Goal: Communication & Community: Answer question/provide support

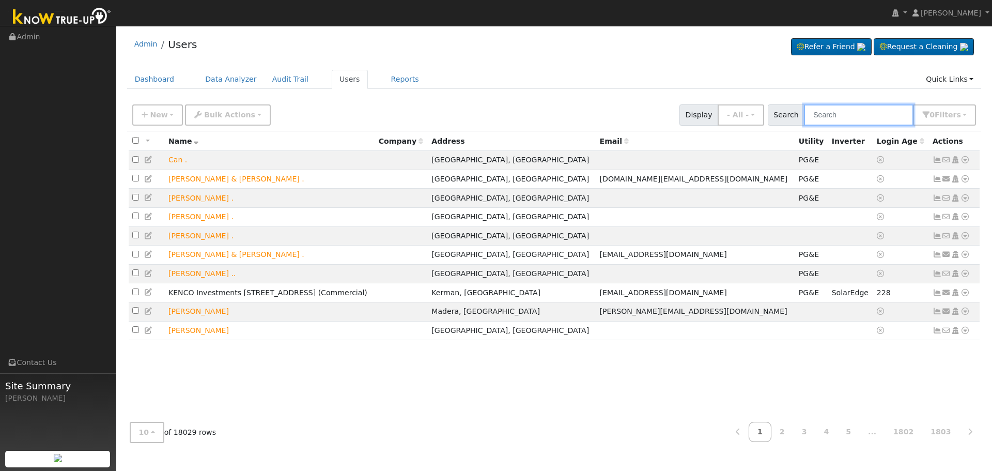
click at [876, 104] on input "text" at bounding box center [859, 114] width 110 height 21
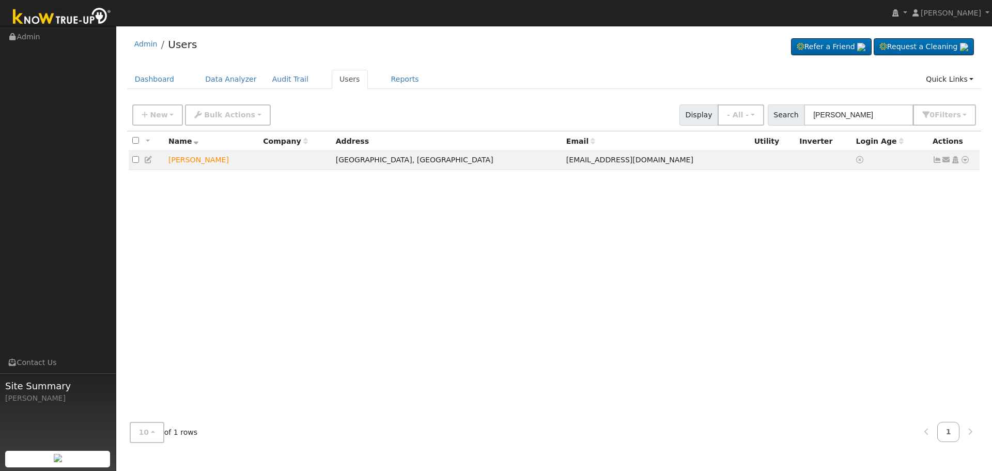
click at [513, 77] on ul "Dashboard Data Analyzer Audit Trail Users Reports Quick Links Quick Add Quick C…" at bounding box center [554, 79] width 855 height 19
click at [965, 163] on icon at bounding box center [964, 159] width 9 height 7
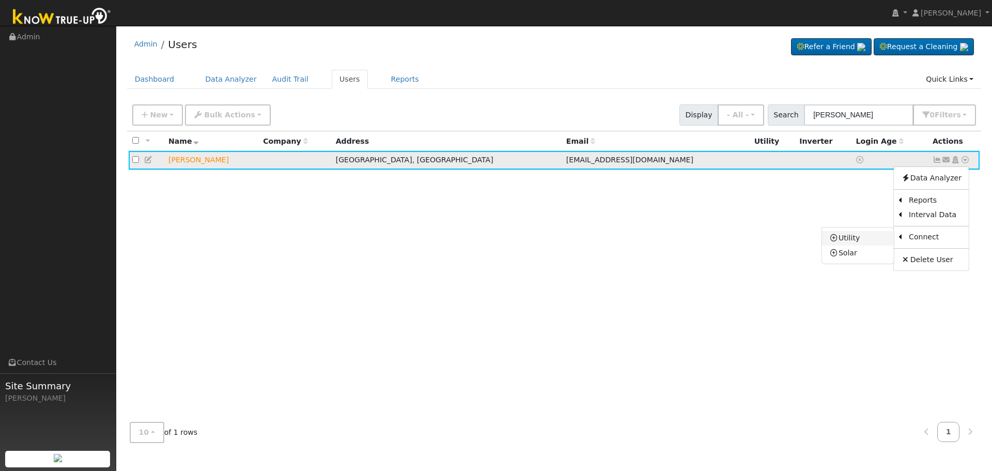
click at [861, 236] on link "Utility" at bounding box center [858, 238] width 72 height 14
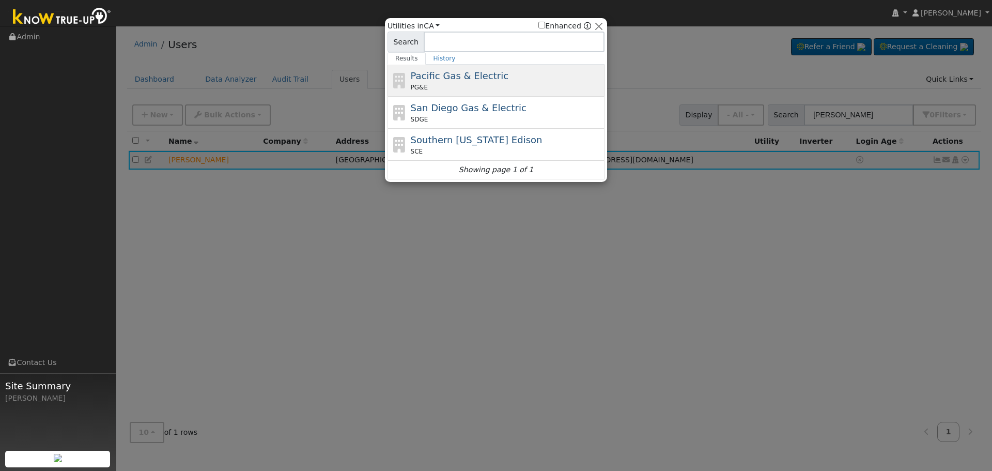
click at [504, 73] on div "Pacific Gas & Electric PG&E" at bounding box center [507, 80] width 192 height 23
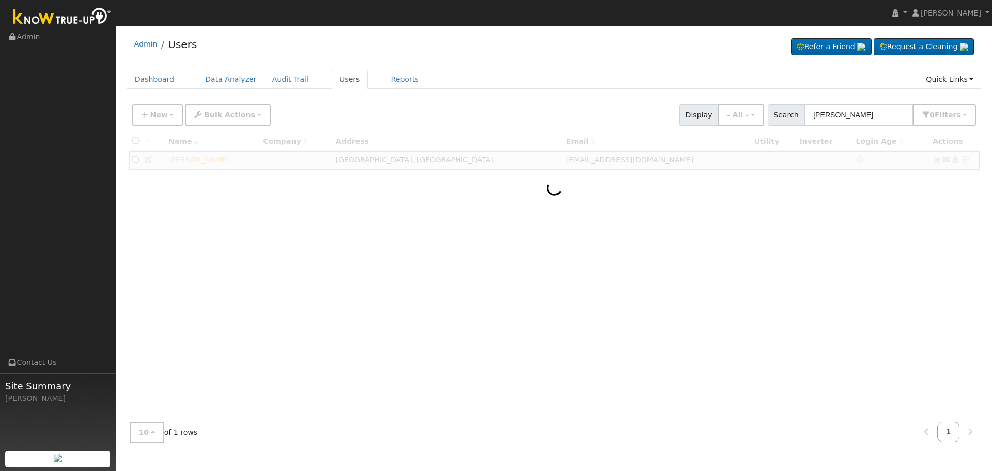
drag, startPoint x: 660, startPoint y: 335, endPoint x: 669, endPoint y: 314, distance: 22.7
click at [660, 335] on div at bounding box center [554, 272] width 855 height 283
click at [886, 119] on input "[PERSON_NAME]" at bounding box center [859, 114] width 110 height 21
type input "[PERSON_NAME]"
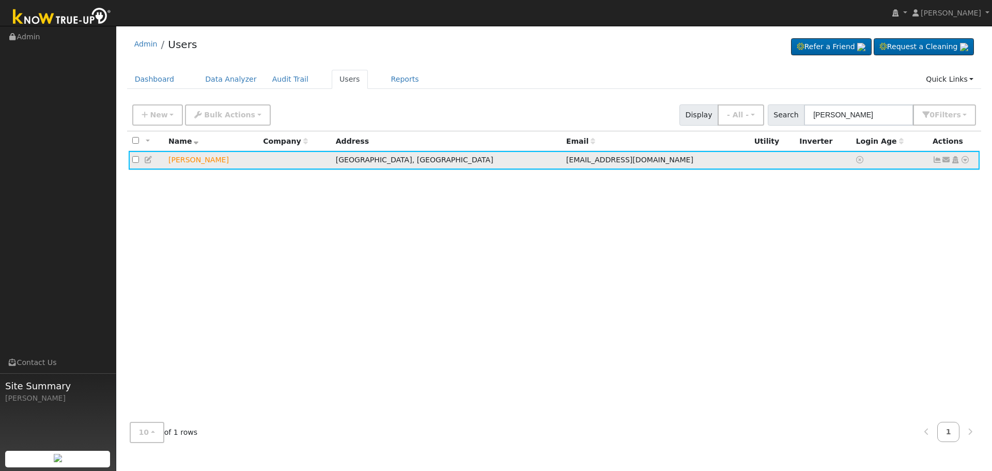
click at [944, 161] on icon at bounding box center [946, 159] width 9 height 7
click at [919, 177] on link "Send Email..." at bounding box center [914, 177] width 72 height 14
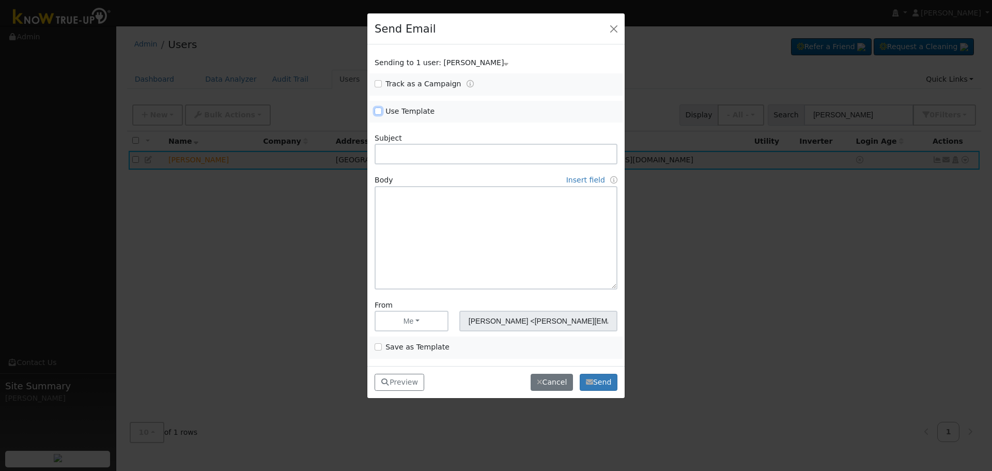
click at [378, 110] on input "Use Template" at bounding box center [378, 110] width 7 height 7
checkbox input "true"
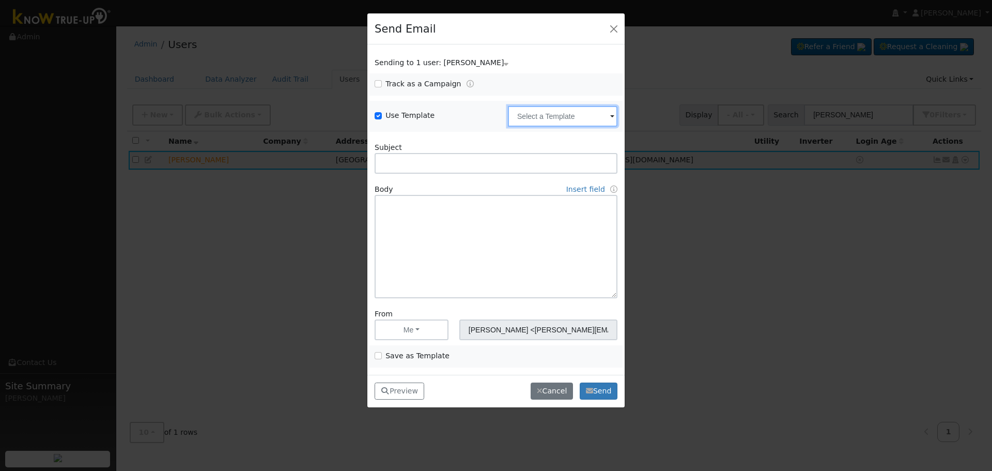
click at [561, 113] on input "text" at bounding box center [563, 116] width 110 height 21
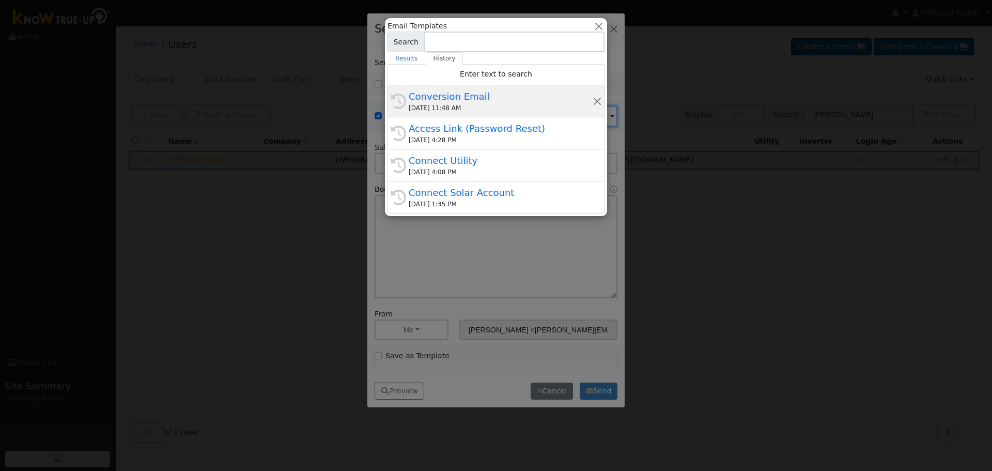
click at [415, 100] on div "Conversion Email" at bounding box center [501, 96] width 184 height 14
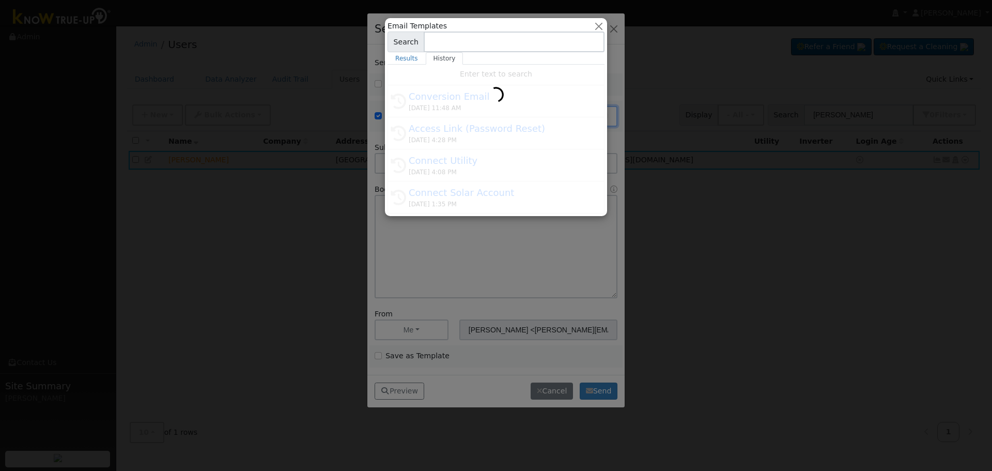
type input "Conversion Email"
type input "Connect Your Utility Account"
type textarea "Dear {user_fname}, The first step is to connect your electric utility account. …"
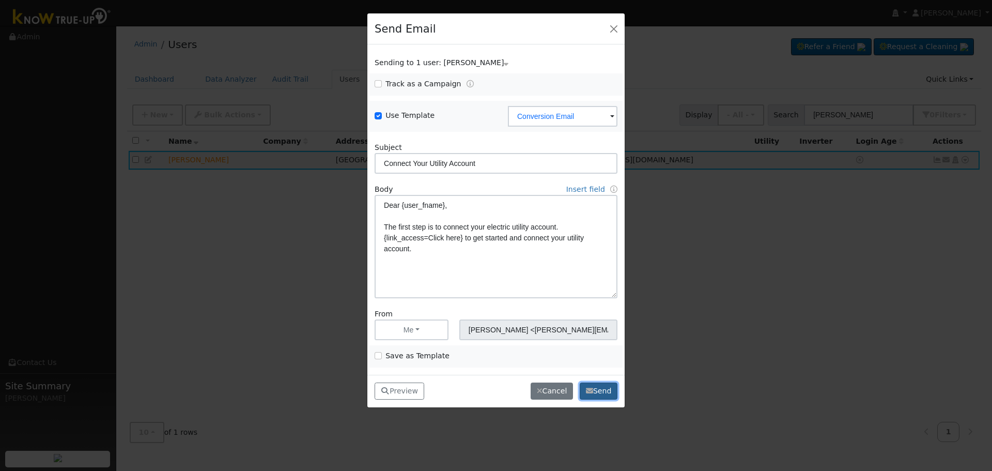
click at [595, 387] on button "Send" at bounding box center [599, 391] width 38 height 18
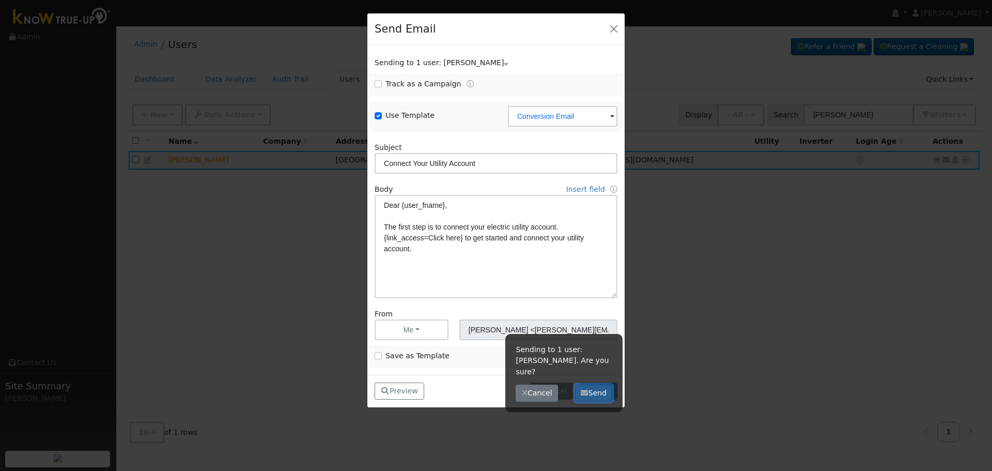
click at [595, 384] on button "Send" at bounding box center [594, 393] width 38 height 18
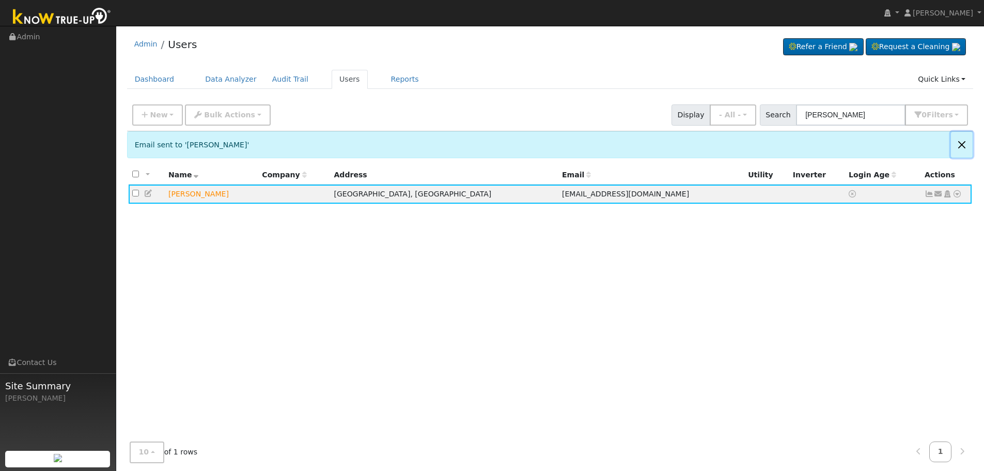
click at [960, 147] on button "Close" at bounding box center [962, 144] width 22 height 25
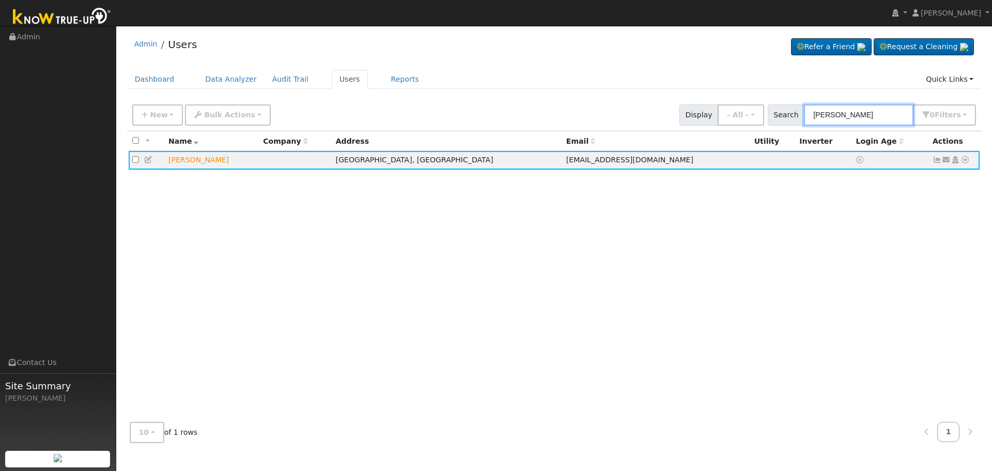
drag, startPoint x: 873, startPoint y: 116, endPoint x: 569, endPoint y: 81, distance: 306.4
click at [612, 80] on div "Admin Users Refer a Friend Request a Cleaning" at bounding box center [553, 241] width 865 height 420
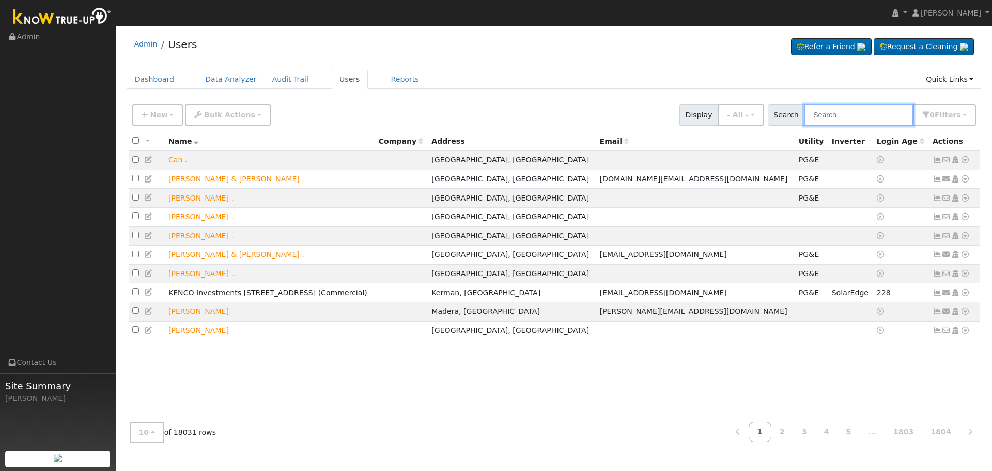
click at [862, 120] on input "text" at bounding box center [859, 114] width 110 height 21
paste input "[PERSON_NAME] and [PERSON_NAME]"
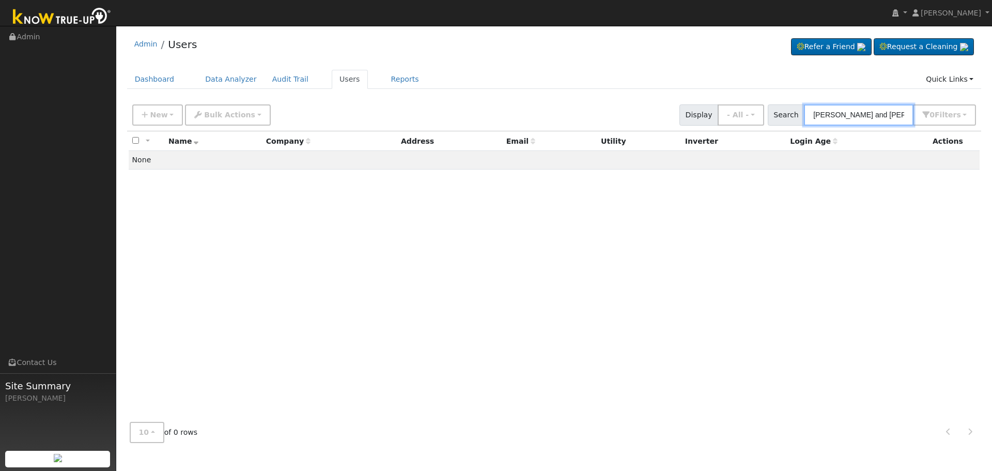
drag, startPoint x: 882, startPoint y: 116, endPoint x: 842, endPoint y: 120, distance: 40.5
click at [842, 120] on input "[PERSON_NAME] and [PERSON_NAME]" at bounding box center [859, 114] width 110 height 21
type input "[PERSON_NAME]"
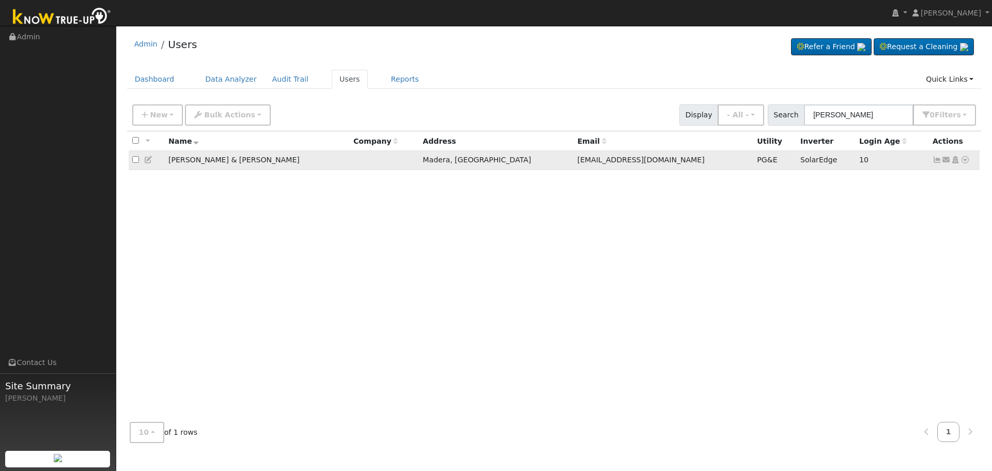
click at [936, 160] on icon at bounding box center [937, 159] width 9 height 7
